Goal: Task Accomplishment & Management: Use online tool/utility

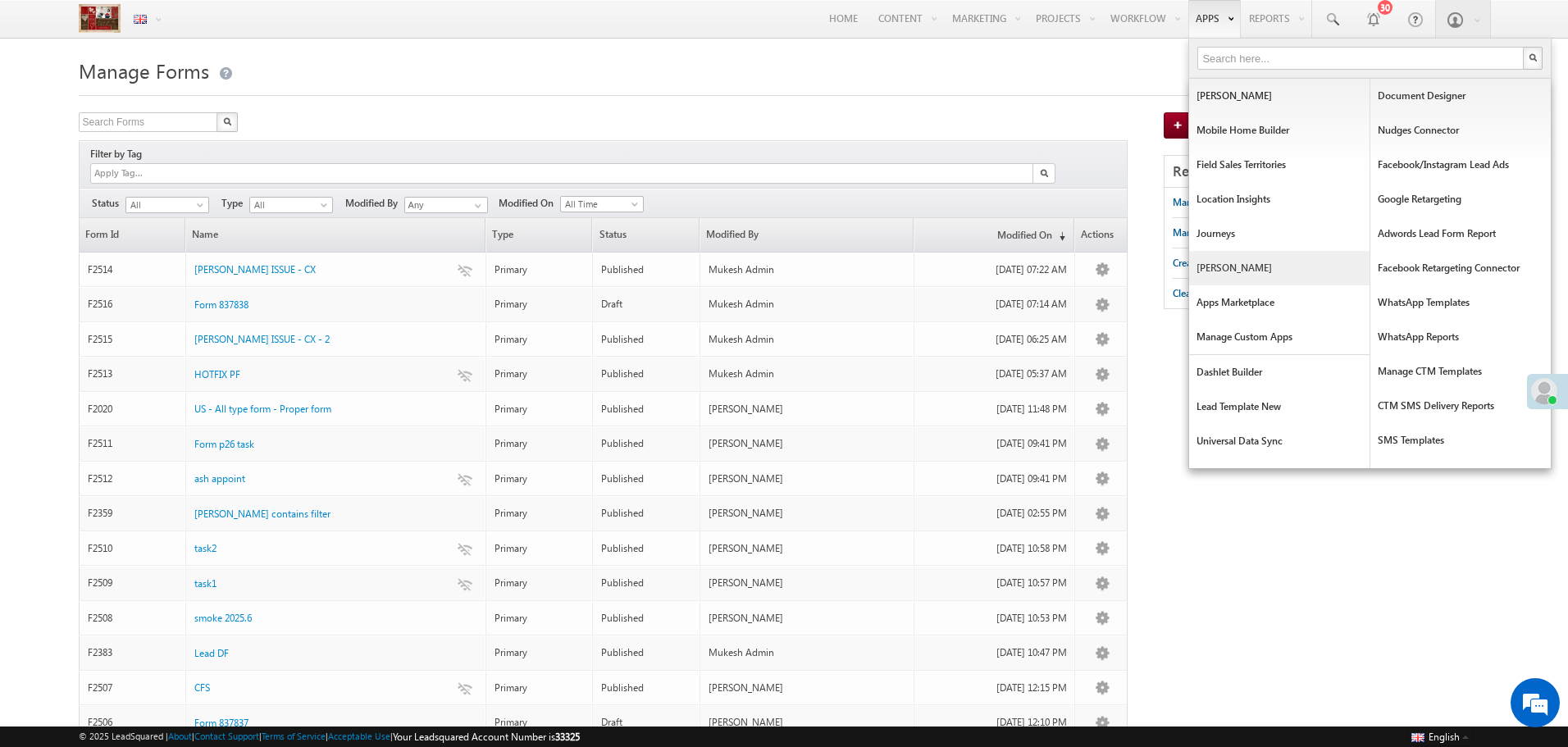
click at [1238, 277] on link "[PERSON_NAME]" at bounding box center [1280, 268] width 181 height 34
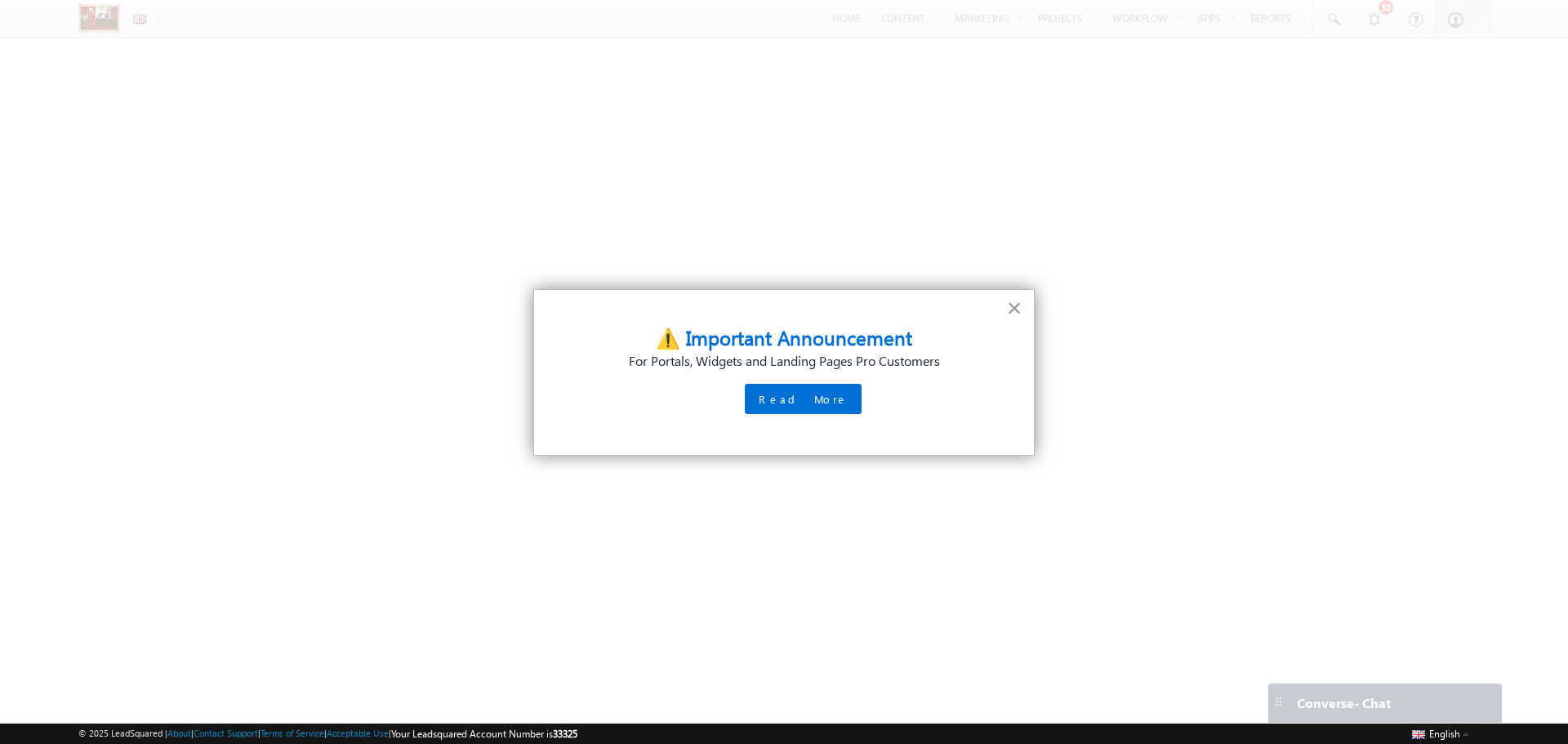
click at [1009, 308] on button "×" at bounding box center [1015, 307] width 15 height 27
